Goal: Navigation & Orientation: Find specific page/section

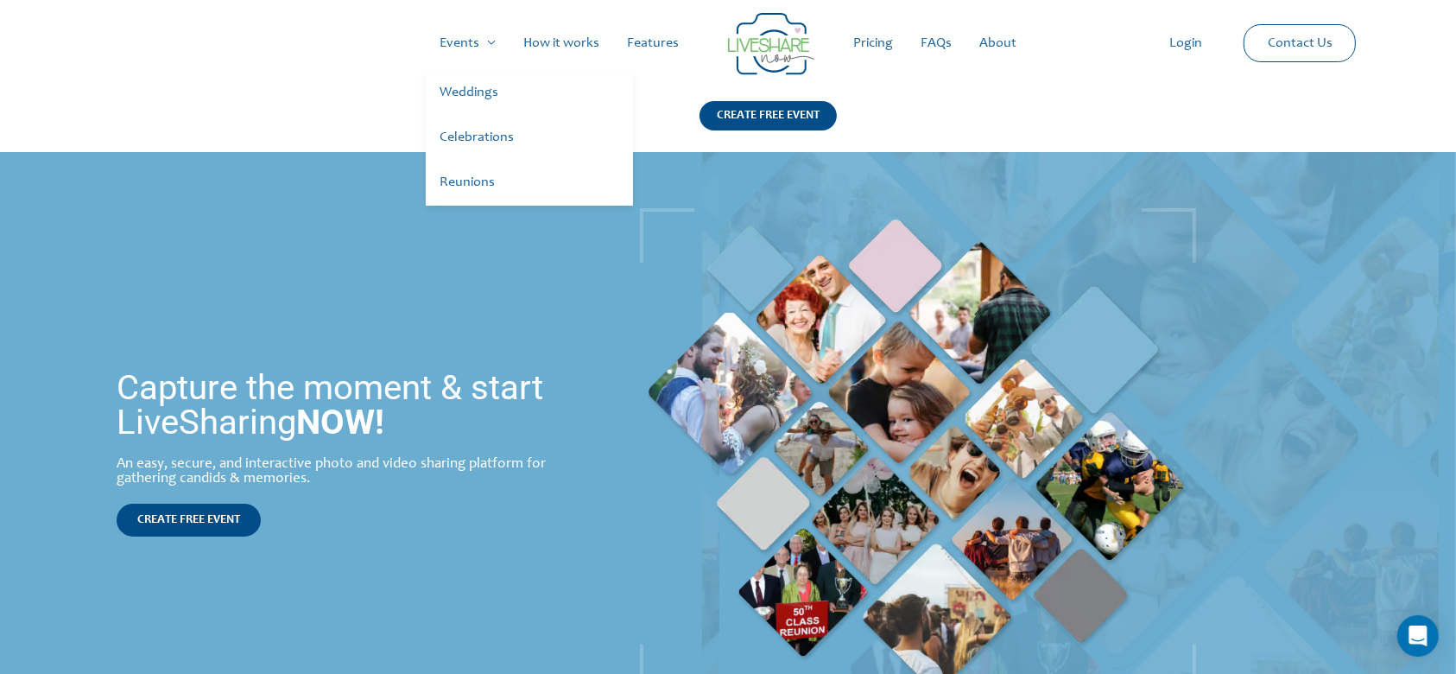
click at [465, 89] on link "Weddings" at bounding box center [529, 93] width 207 height 45
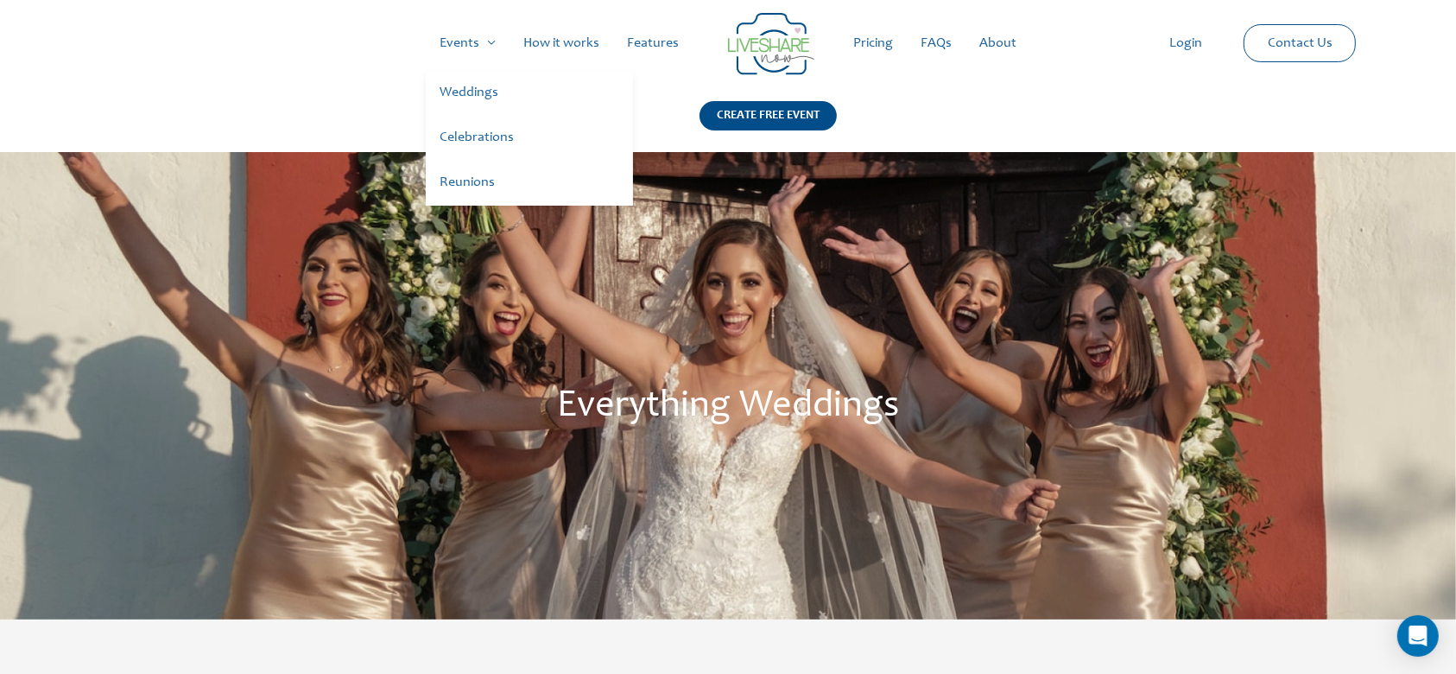
click at [484, 142] on link "Celebrations" at bounding box center [529, 138] width 207 height 45
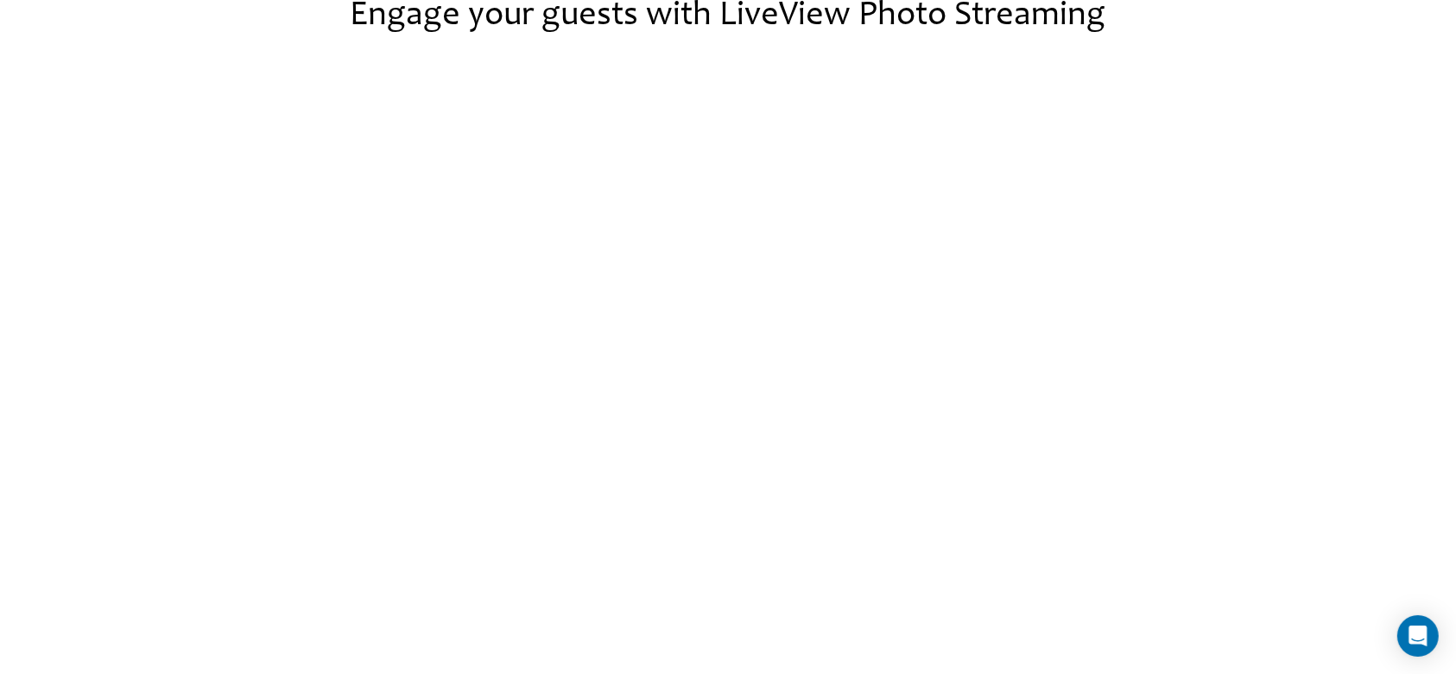
scroll to position [1957, 0]
